Goal: Information Seeking & Learning: Learn about a topic

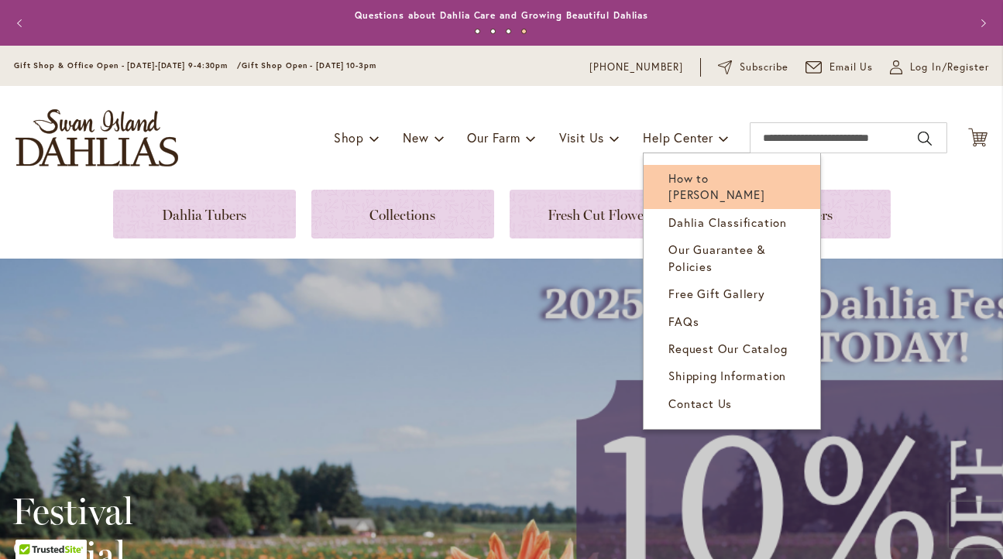
click at [650, 184] on link "How to [PERSON_NAME]" at bounding box center [731, 187] width 177 height 44
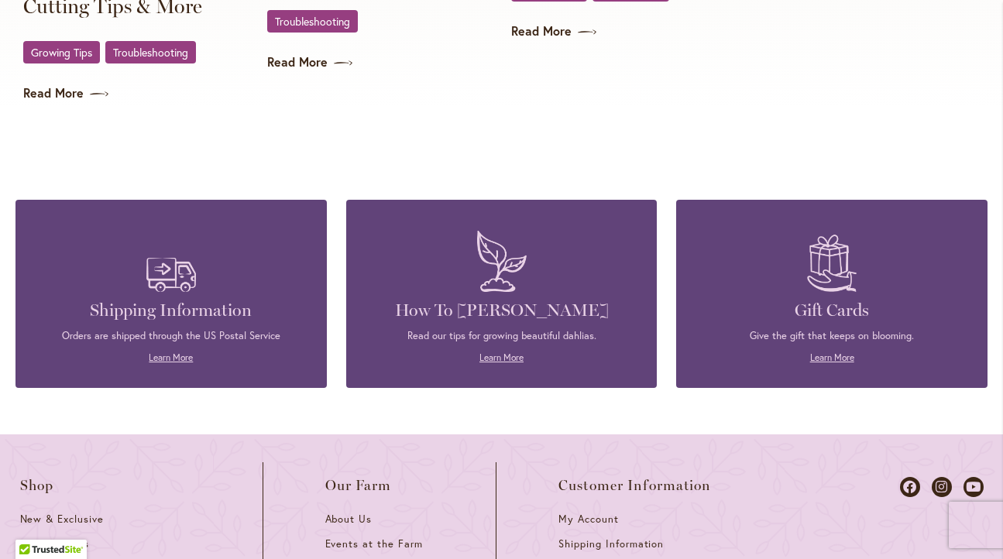
scroll to position [3291, 0]
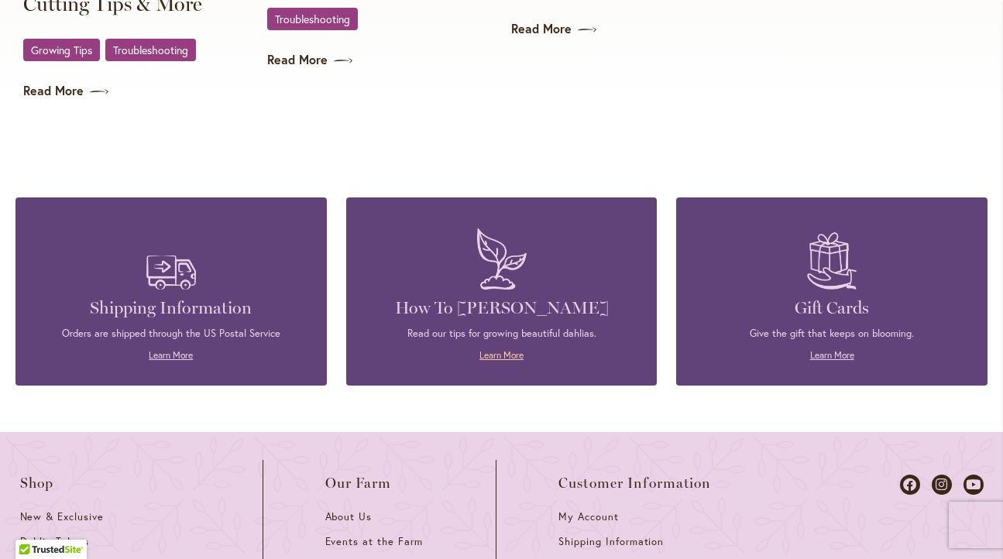
click at [507, 355] on link "Learn More" at bounding box center [501, 355] width 44 height 12
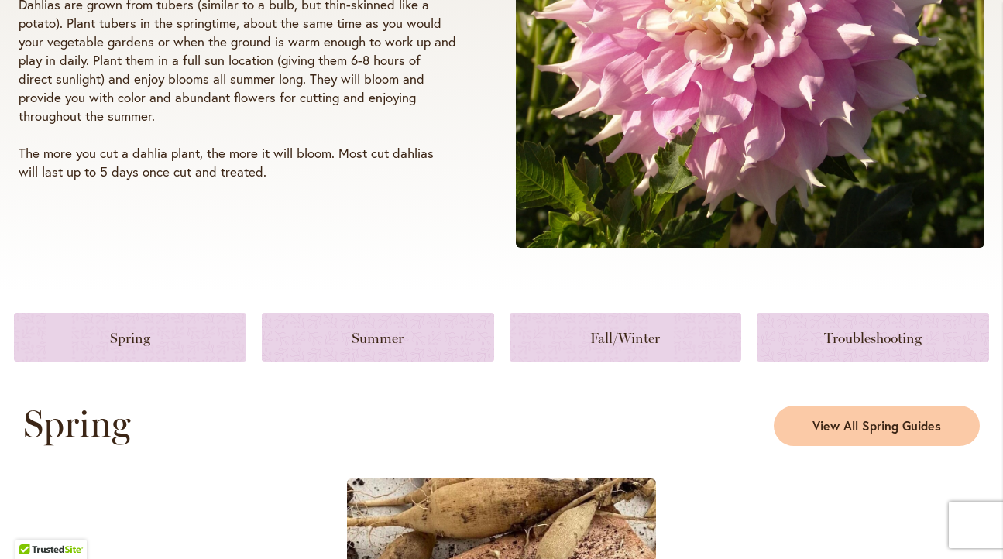
scroll to position [486, 0]
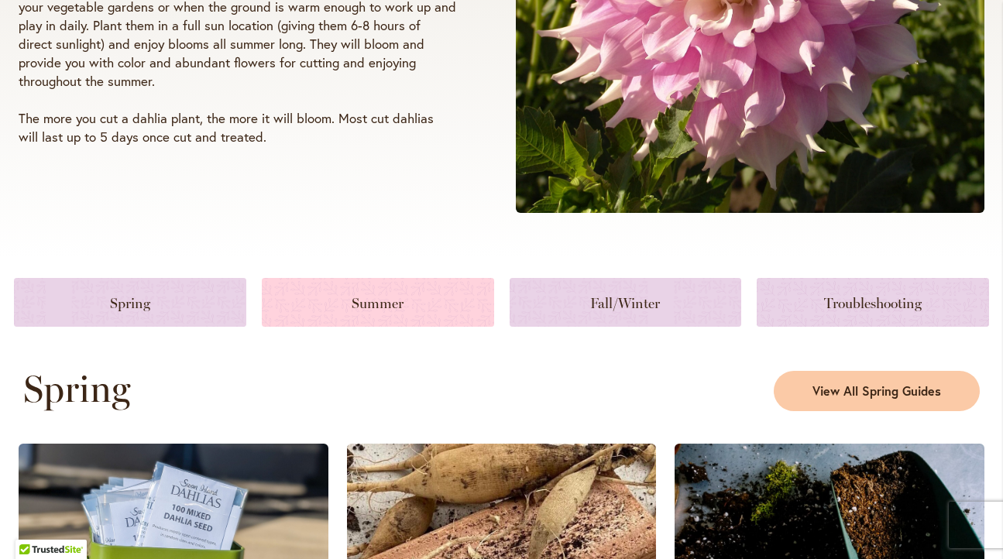
click at [402, 304] on link at bounding box center [378, 302] width 232 height 49
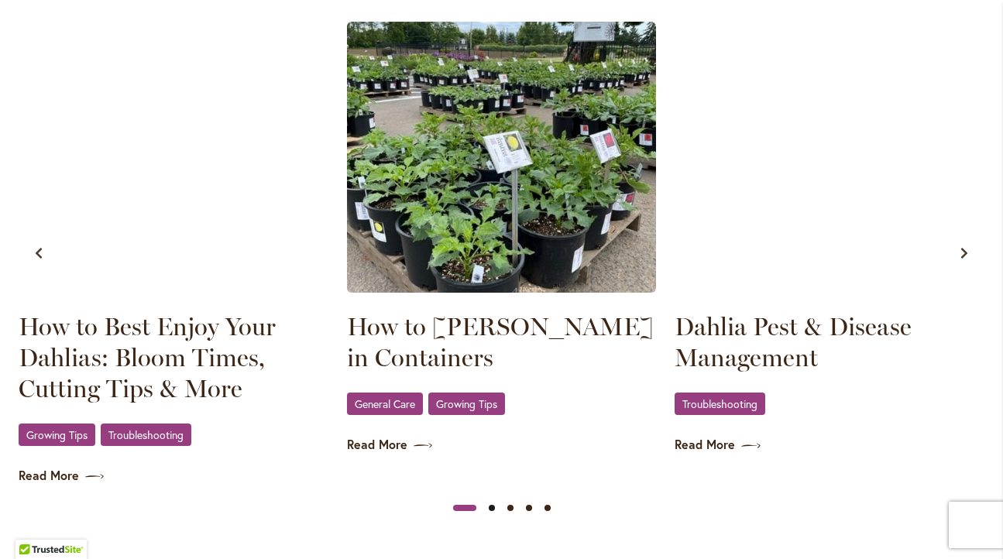
scroll to position [1529, 0]
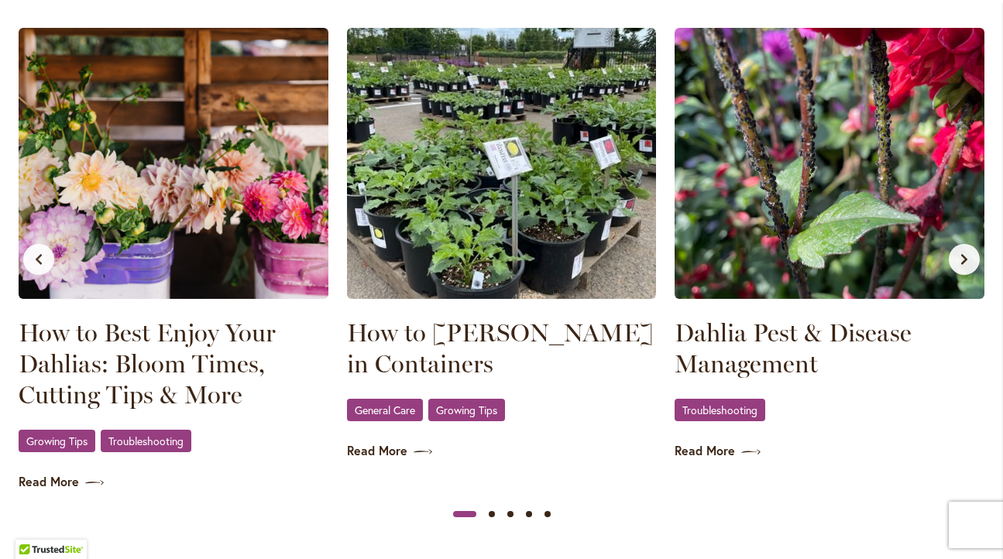
click at [960, 259] on icon "Next slide" at bounding box center [964, 259] width 12 height 12
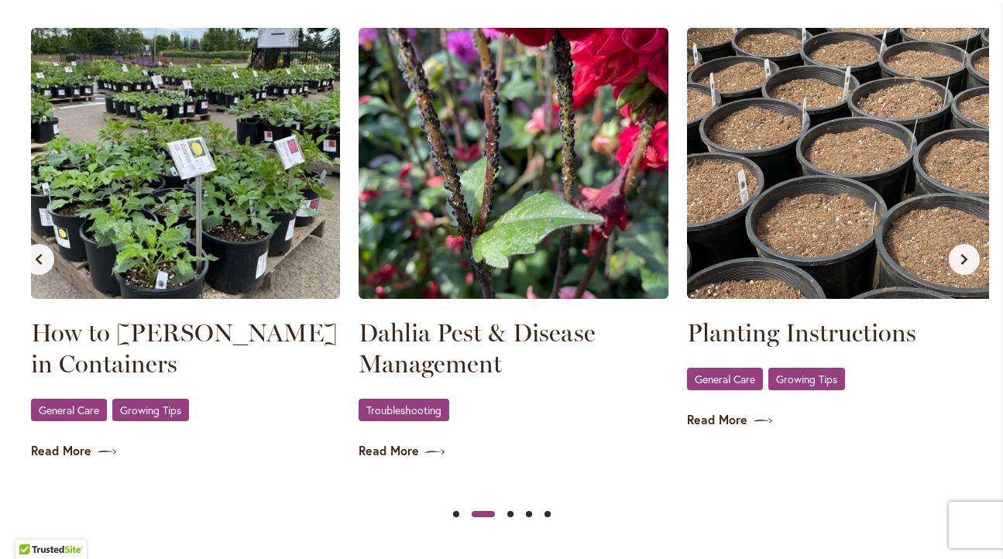
scroll to position [0, 328]
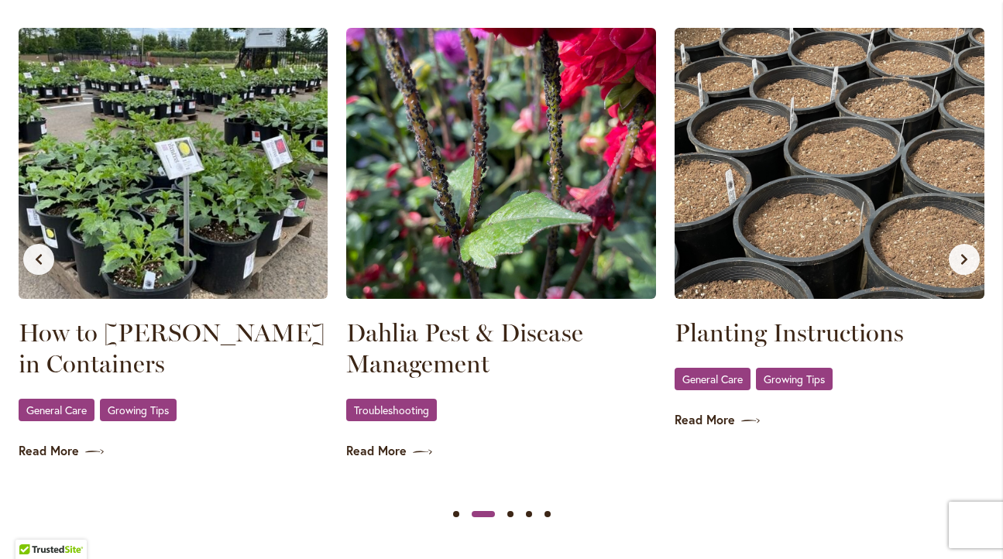
click at [960, 259] on icon "Next slide" at bounding box center [964, 259] width 12 height 12
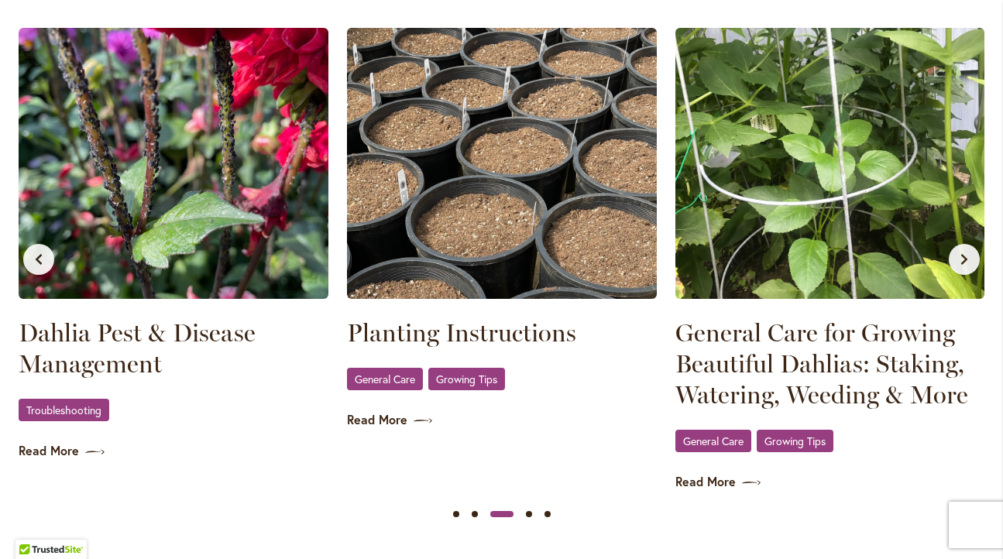
click at [960, 259] on icon "Next slide" at bounding box center [964, 259] width 12 height 12
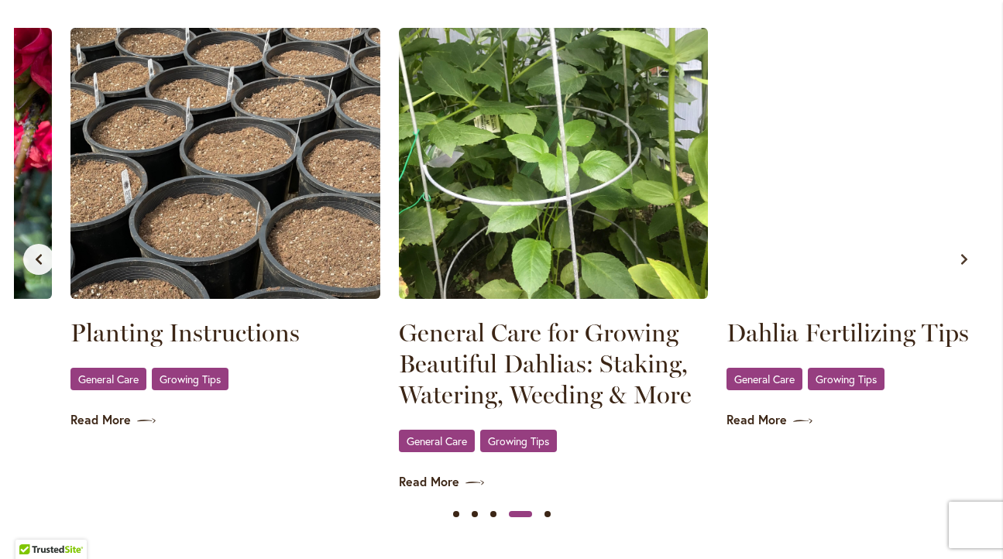
scroll to position [0, 984]
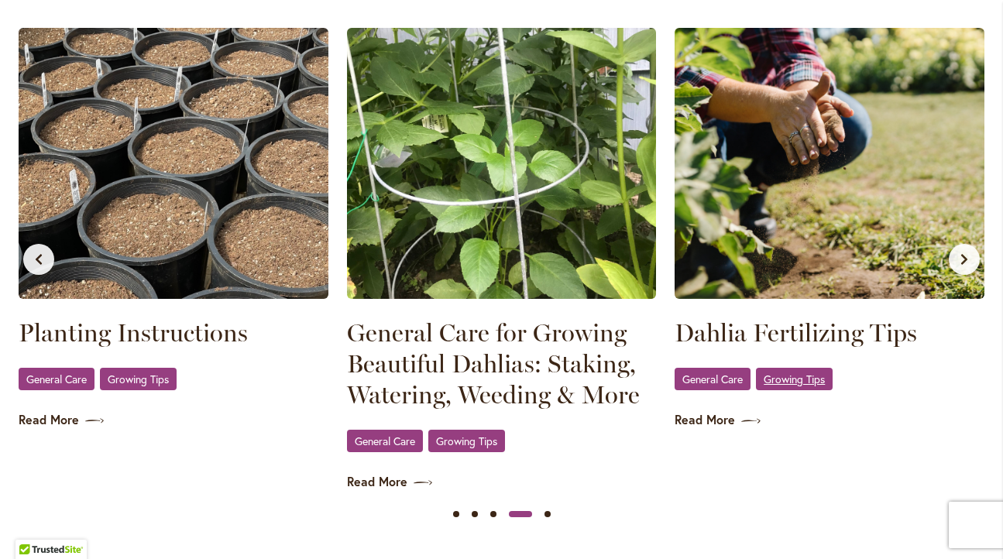
click at [792, 380] on span "Growing Tips" at bounding box center [793, 379] width 61 height 10
click at [775, 341] on link "Dahlia Fertilizing Tips" at bounding box center [829, 332] width 310 height 31
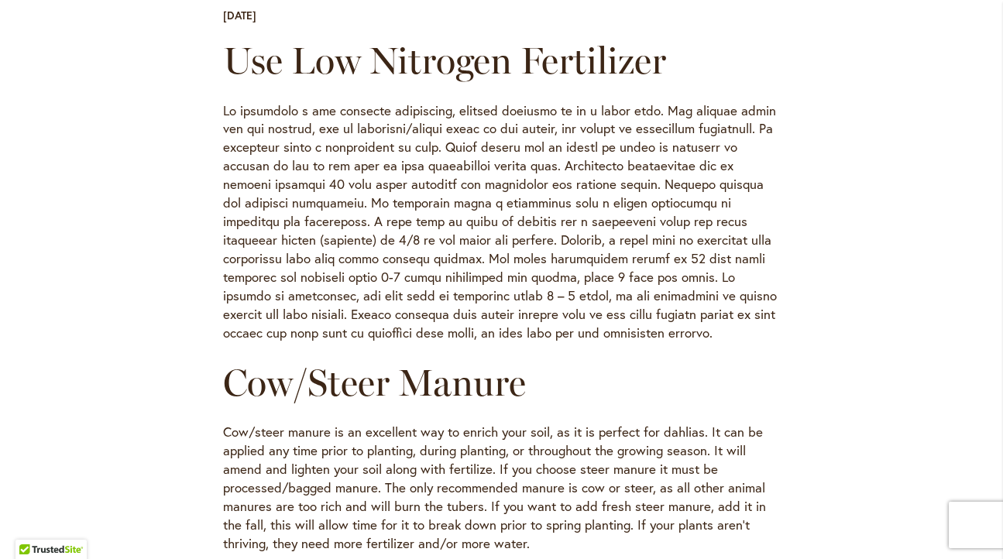
scroll to position [519, 0]
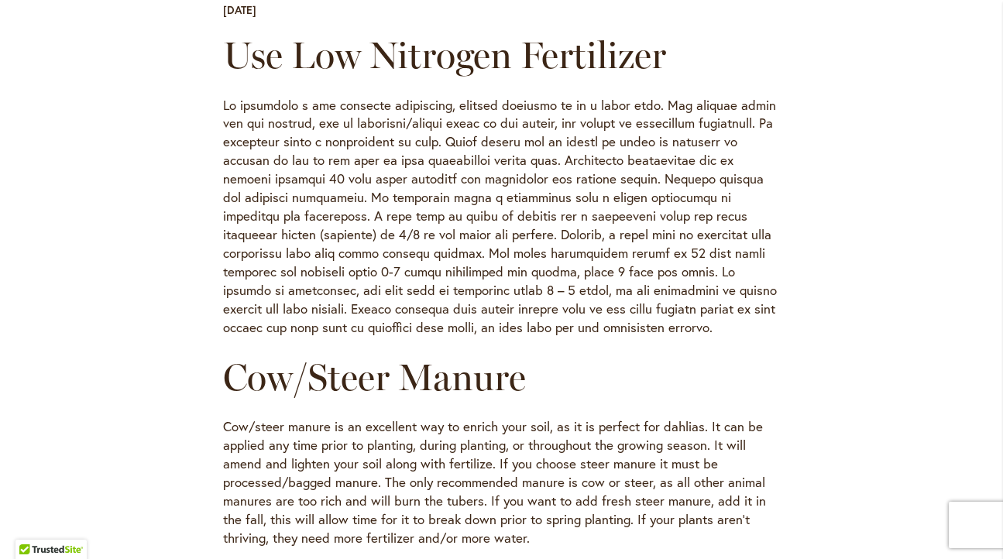
click at [312, 275] on p at bounding box center [502, 217] width 558 height 242
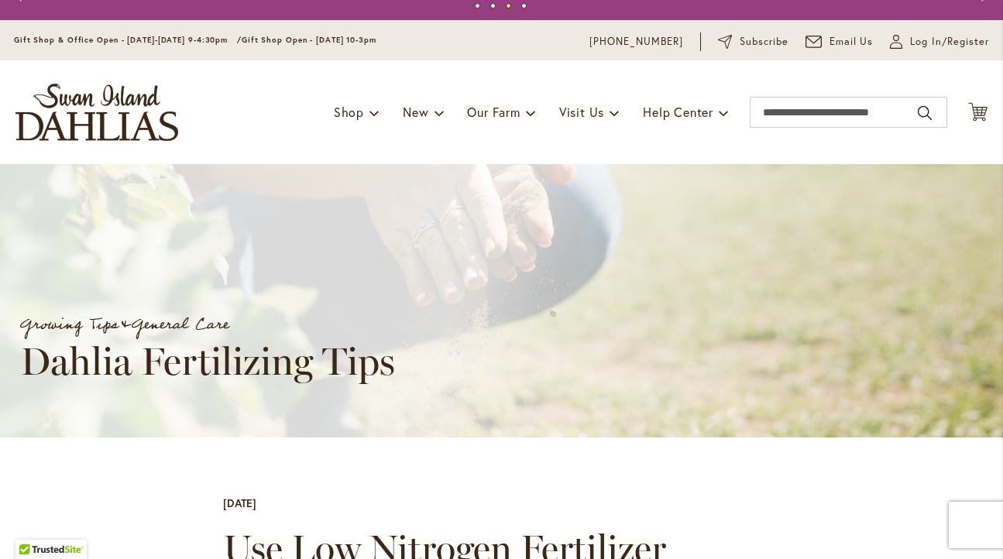
scroll to position [28, 0]
